Goal: Task Accomplishment & Management: Use online tool/utility

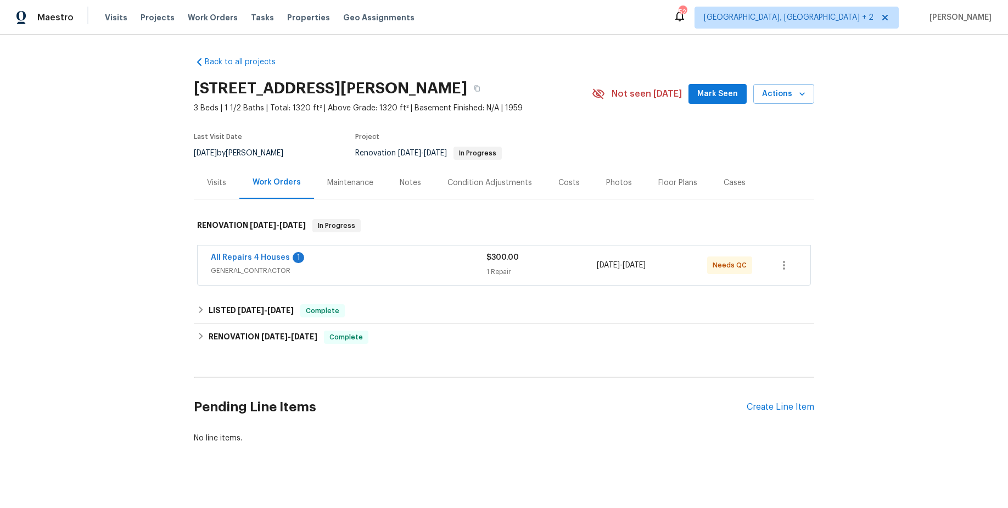
click at [606, 182] on div "Photos" at bounding box center [619, 182] width 26 height 11
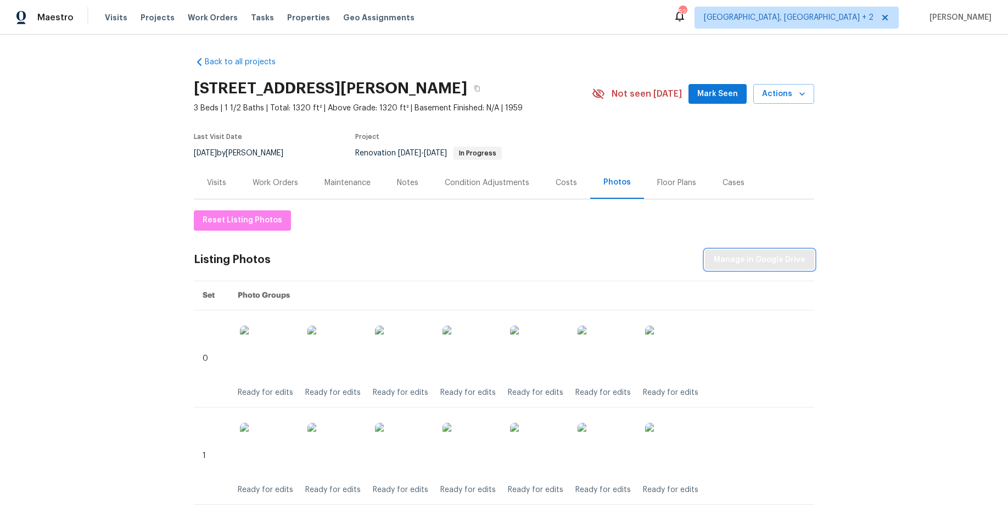
click at [742, 259] on span "Manage in Google Drive" at bounding box center [760, 260] width 92 height 14
click at [780, 261] on span "Manage in Google Drive" at bounding box center [760, 260] width 92 height 14
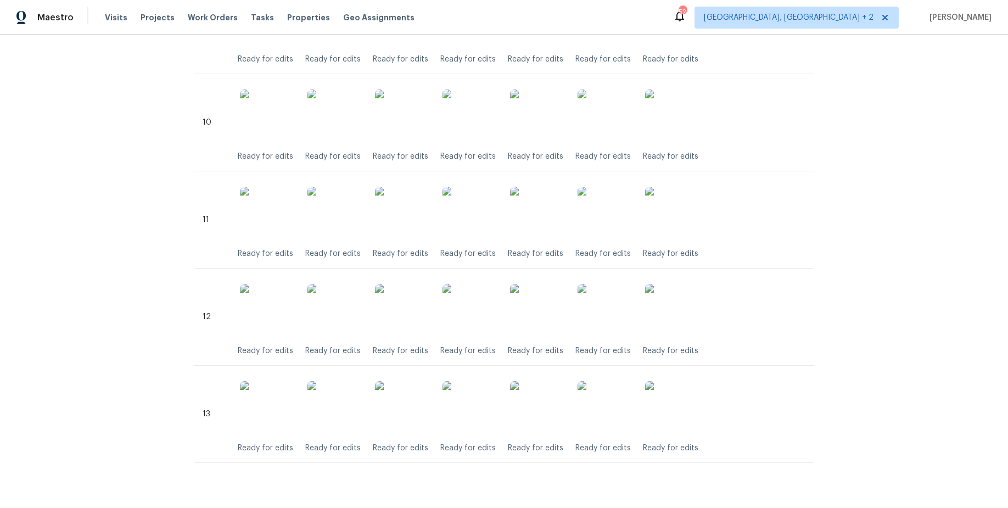
scroll to position [1225, 0]
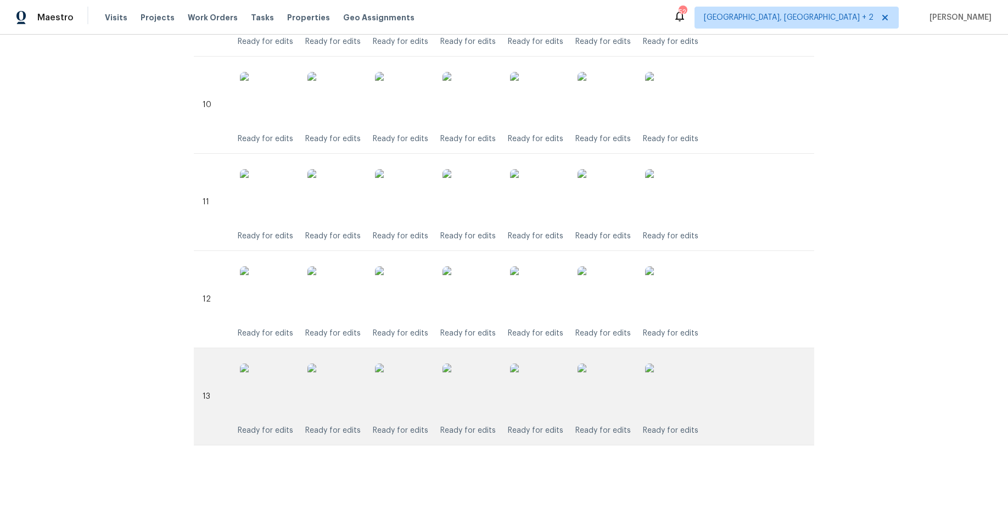
click at [479, 389] on img at bounding box center [469, 390] width 55 height 55
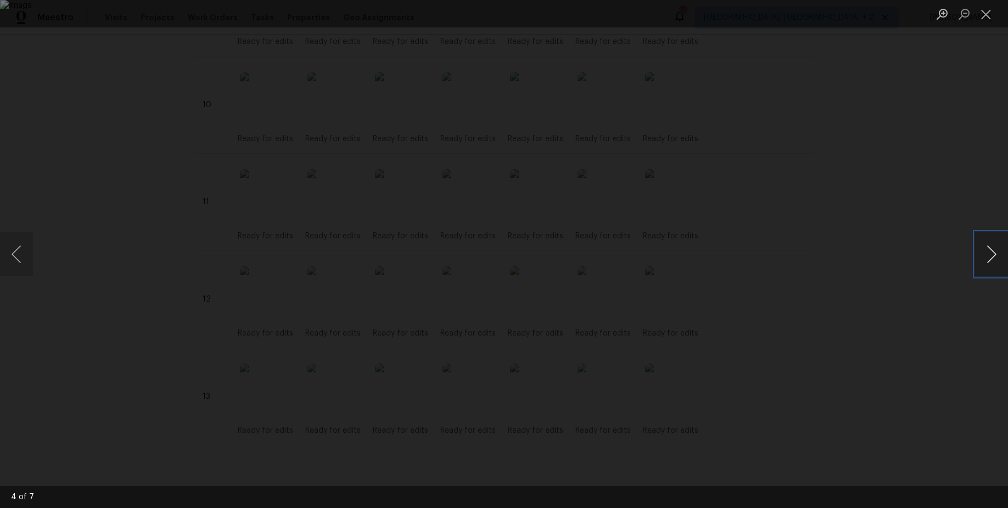
click at [990, 255] on button "Next image" at bounding box center [991, 254] width 33 height 44
click at [985, 20] on button "Close lightbox" at bounding box center [986, 13] width 22 height 19
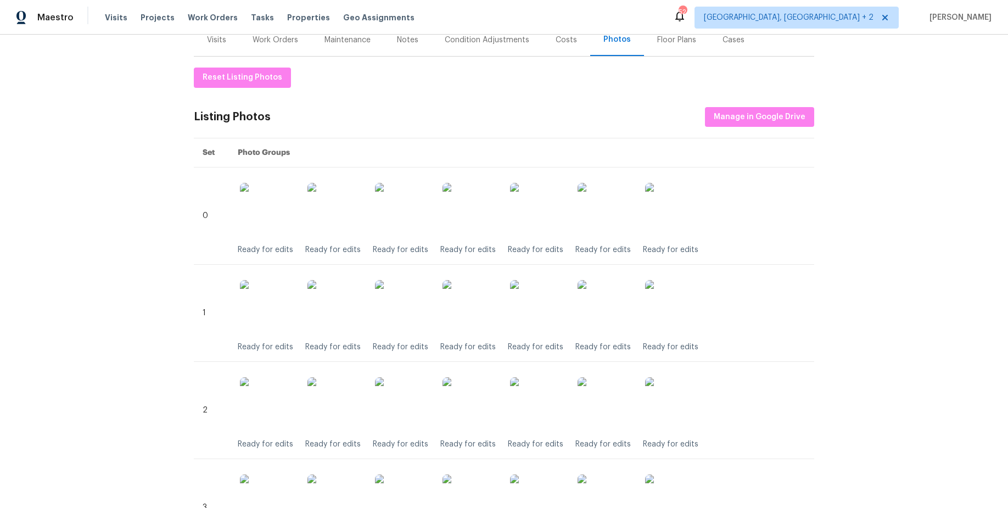
scroll to position [0, 0]
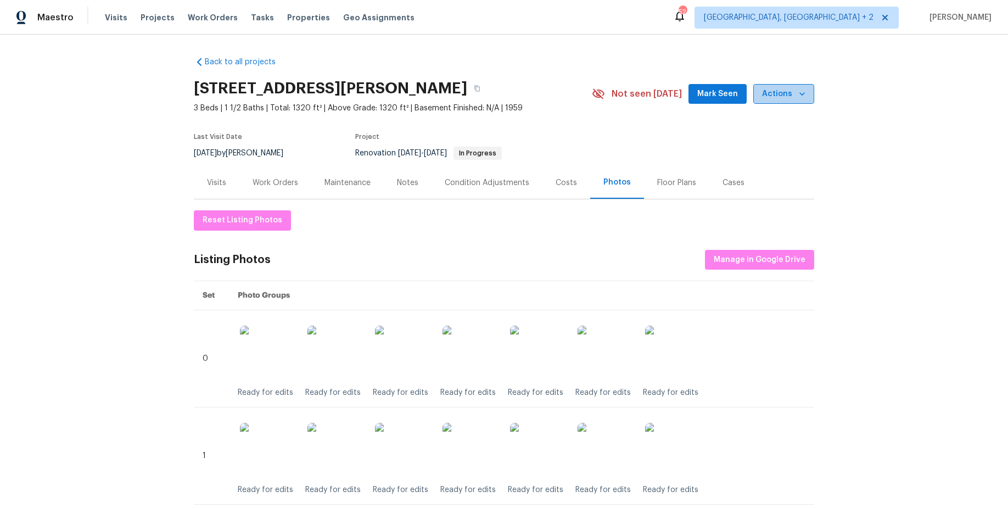
click at [792, 94] on span "Actions" at bounding box center [783, 94] width 43 height 14
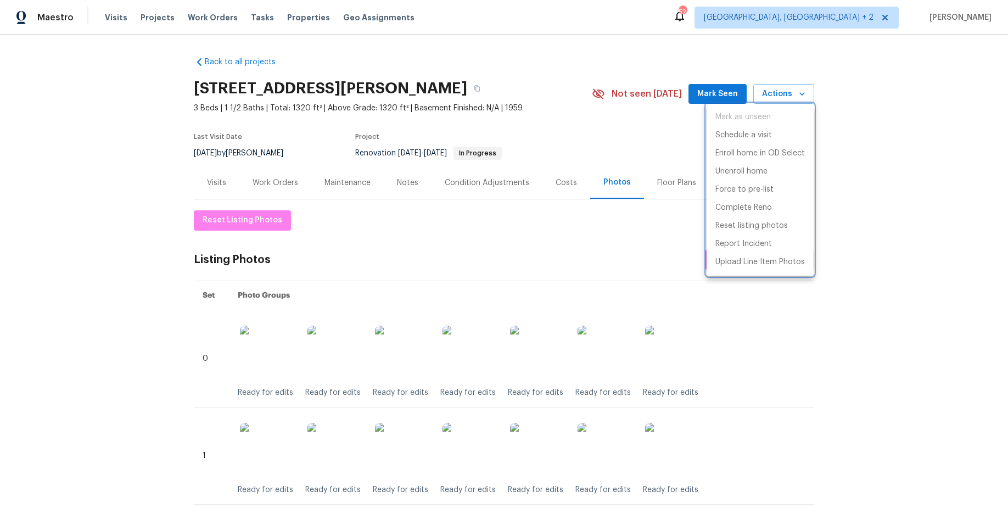
click at [901, 146] on div at bounding box center [504, 254] width 1008 height 508
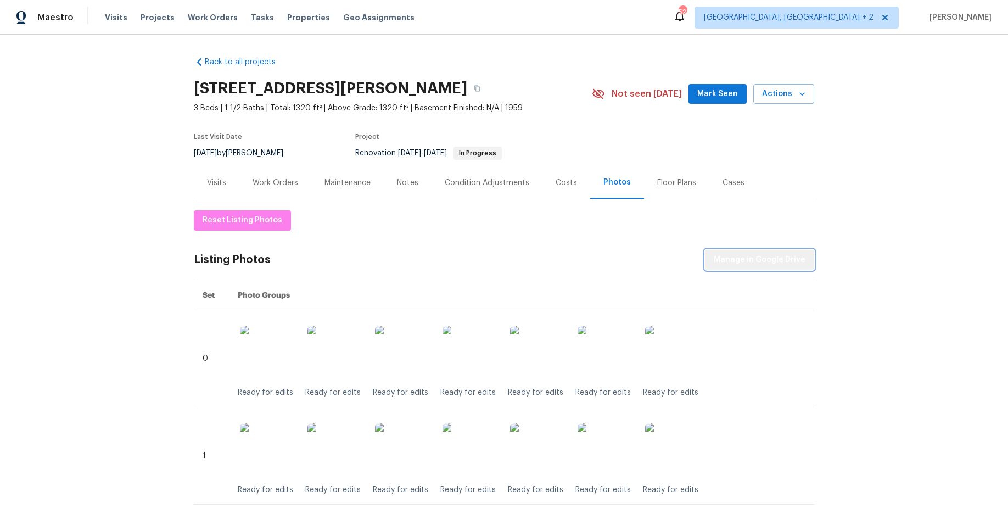
click at [775, 259] on span "Manage in Google Drive" at bounding box center [760, 260] width 92 height 14
click at [257, 221] on span "Reset Listing Photos" at bounding box center [243, 221] width 80 height 14
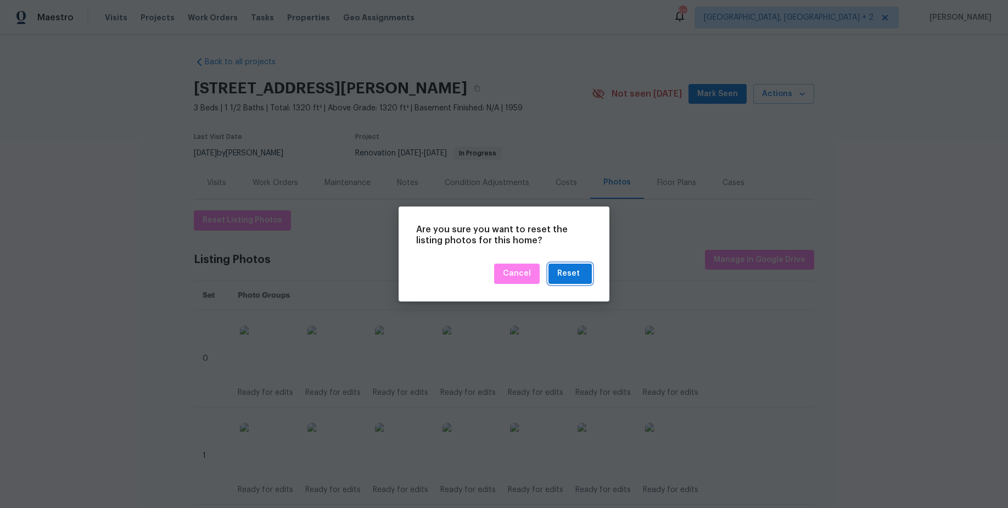
click at [568, 270] on div "Reset" at bounding box center [568, 274] width 23 height 14
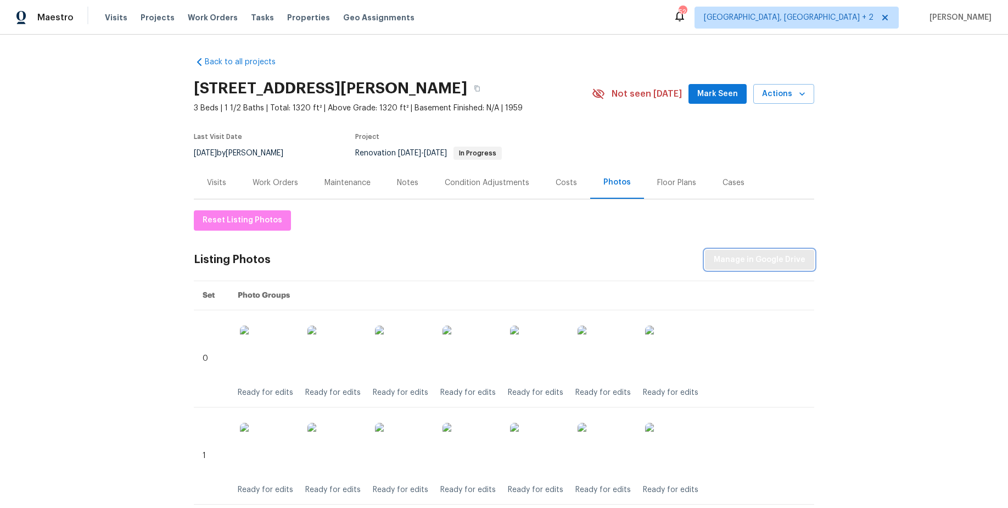
click at [748, 260] on span "Manage in Google Drive" at bounding box center [760, 260] width 92 height 14
